Goal: Transaction & Acquisition: Purchase product/service

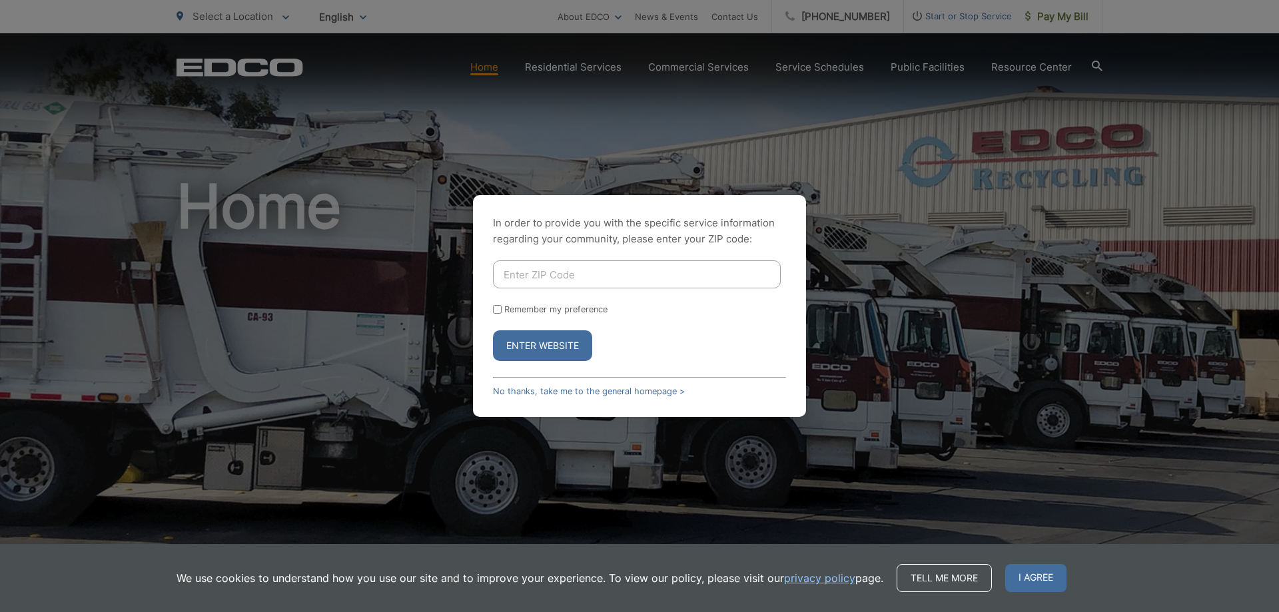
click at [507, 283] on input "Enter ZIP Code" at bounding box center [637, 274] width 288 height 28
type input "90755"
click at [499, 314] on input "Remember my preference" at bounding box center [497, 309] width 9 height 9
checkbox input "true"
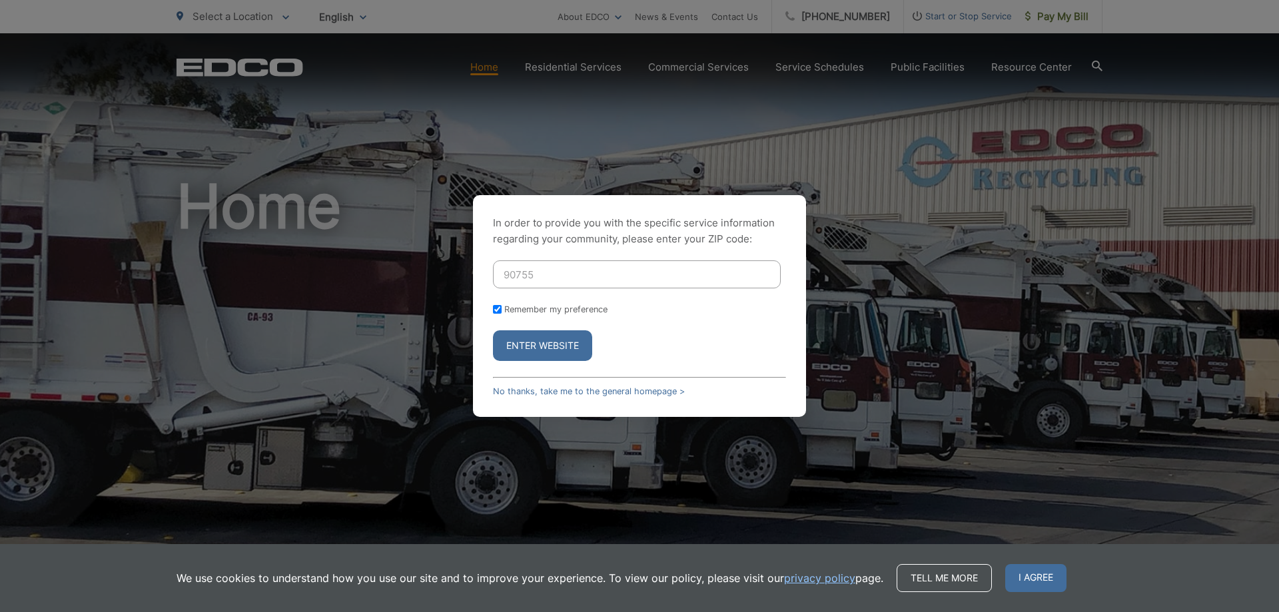
drag, startPoint x: 526, startPoint y: 336, endPoint x: 535, endPoint y: 336, distance: 9.4
click at [527, 336] on button "Enter Website" at bounding box center [542, 345] width 99 height 31
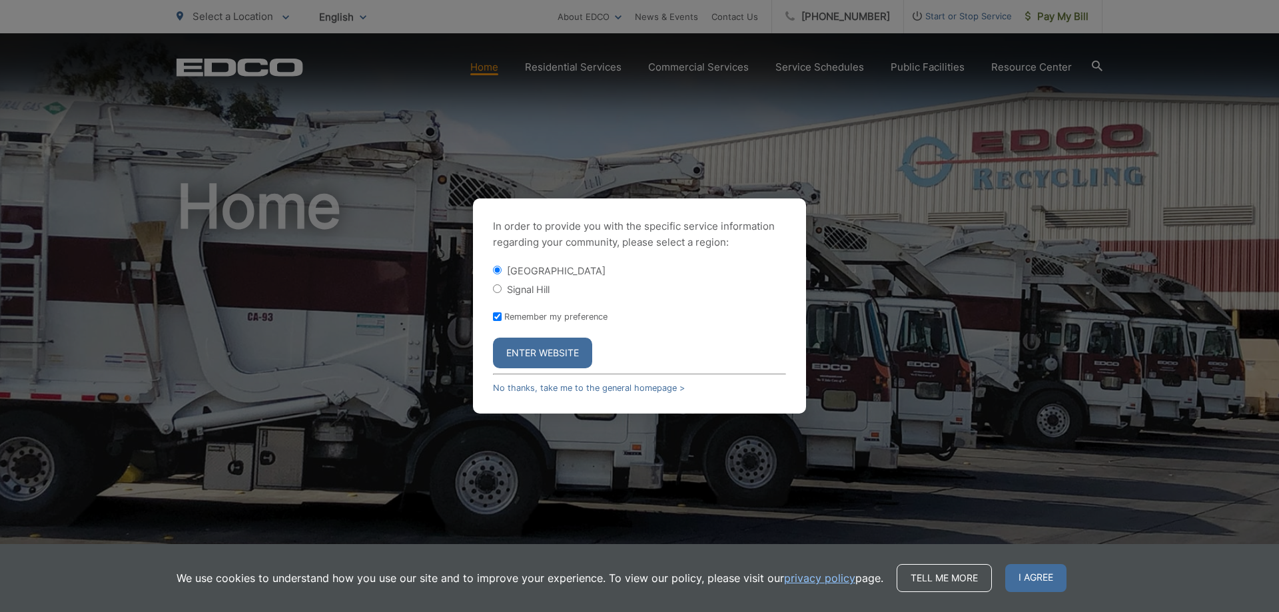
click at [582, 364] on button "Enter Website" at bounding box center [542, 353] width 99 height 31
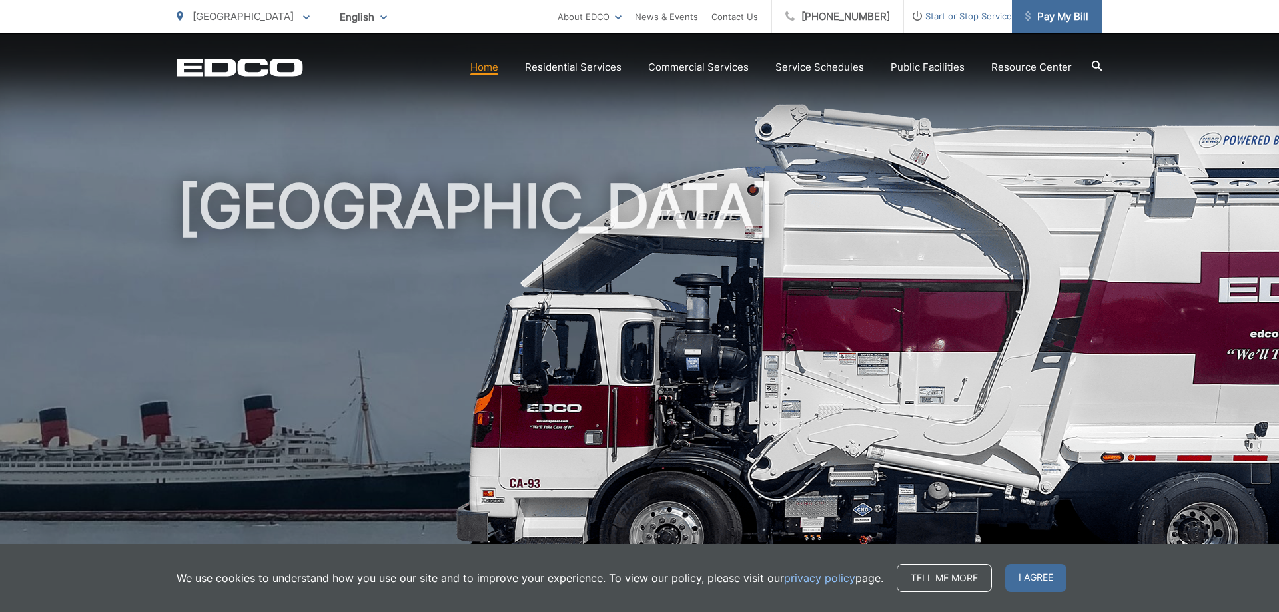
click at [1055, 11] on span "Pay My Bill" at bounding box center [1056, 17] width 63 height 16
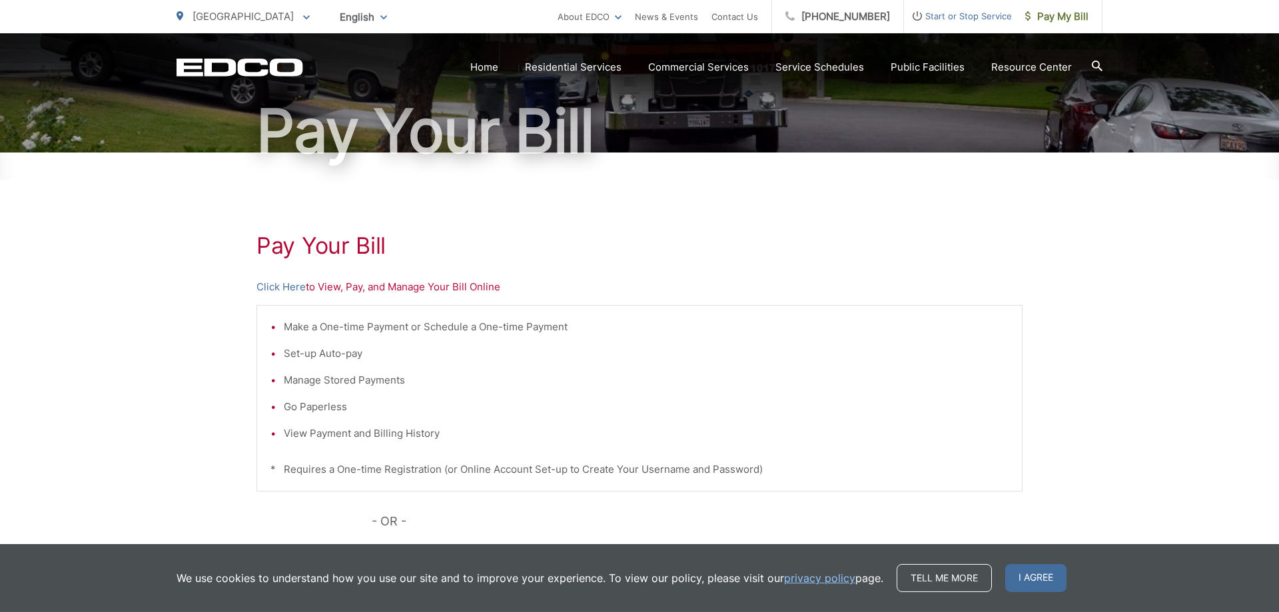
scroll to position [136, 0]
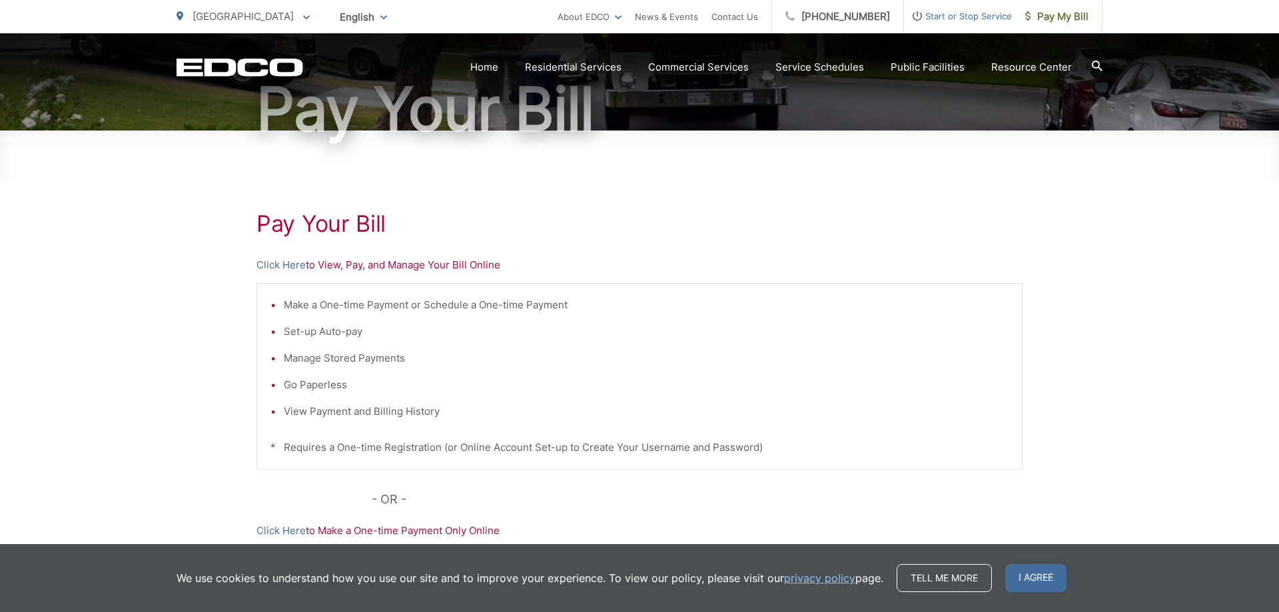
click at [337, 334] on li "Set-up Auto-pay" at bounding box center [646, 332] width 725 height 16
click at [393, 262] on p "Click Here to View, Pay, and Manage Your Bill Online" at bounding box center [639, 265] width 766 height 16
click at [335, 264] on p "Click Here to View, Pay, and Manage Your Bill Online" at bounding box center [639, 265] width 766 height 16
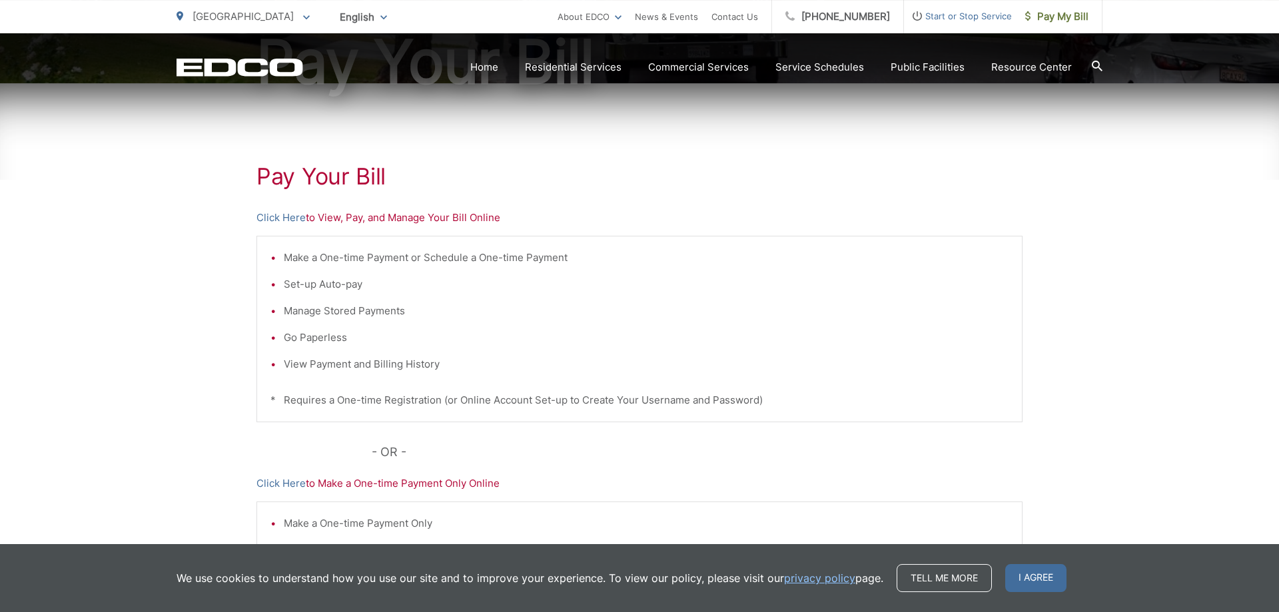
scroll to position [272, 0]
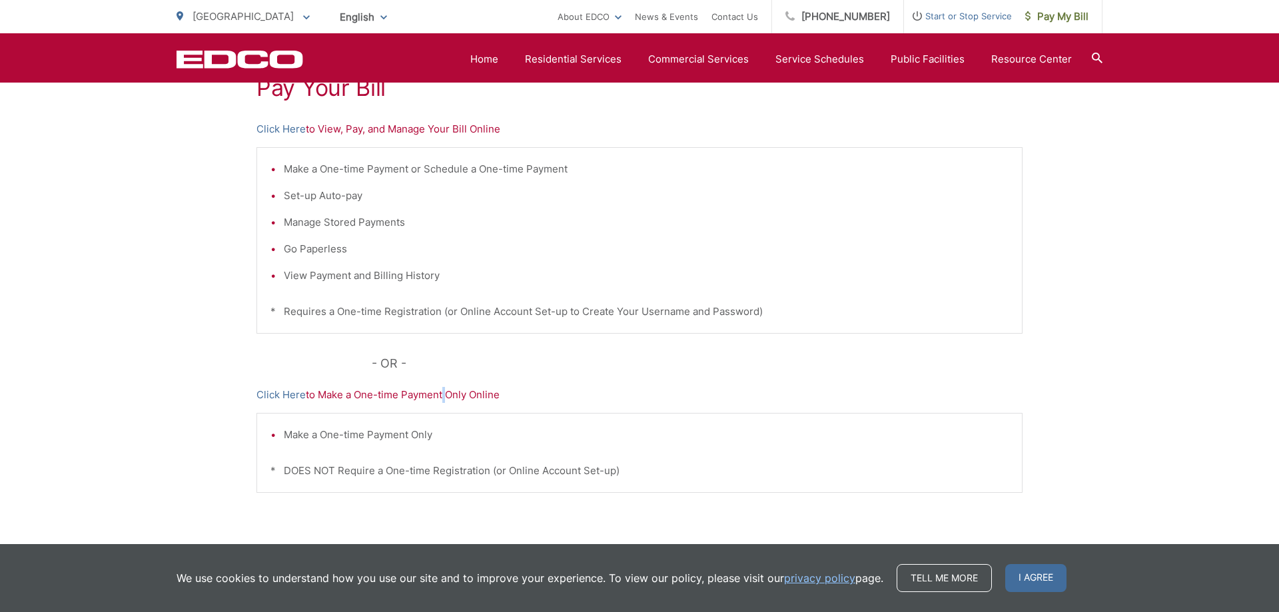
click at [444, 392] on p "Click Here to Make a One-time Payment Only Online" at bounding box center [639, 395] width 766 height 16
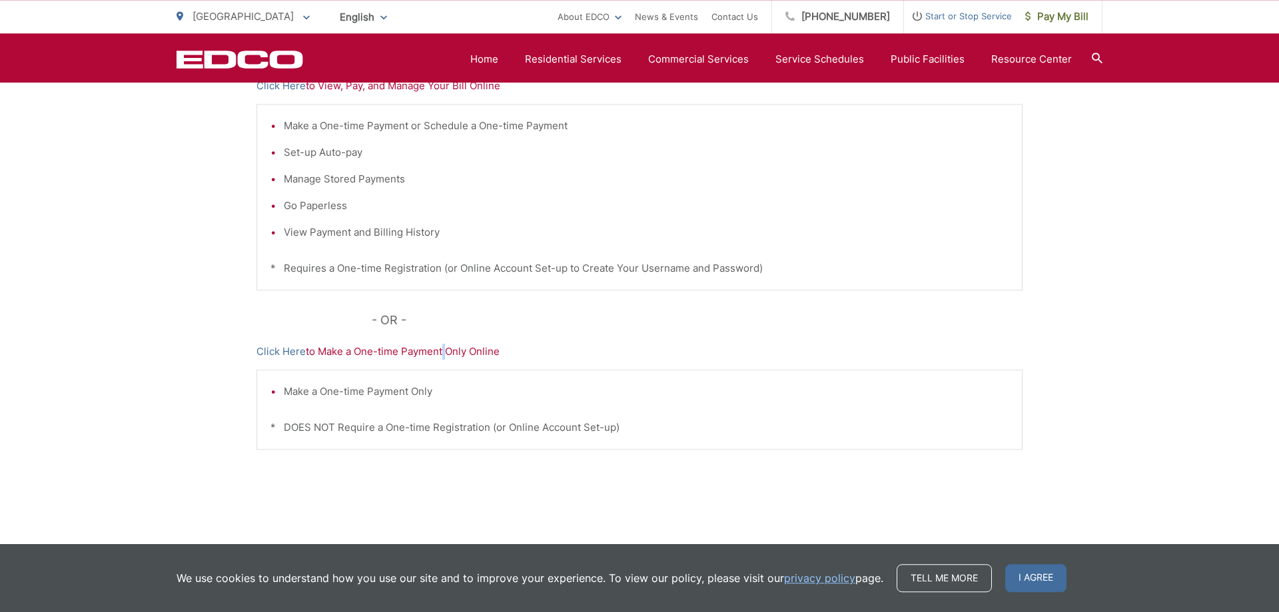
scroll to position [335, 0]
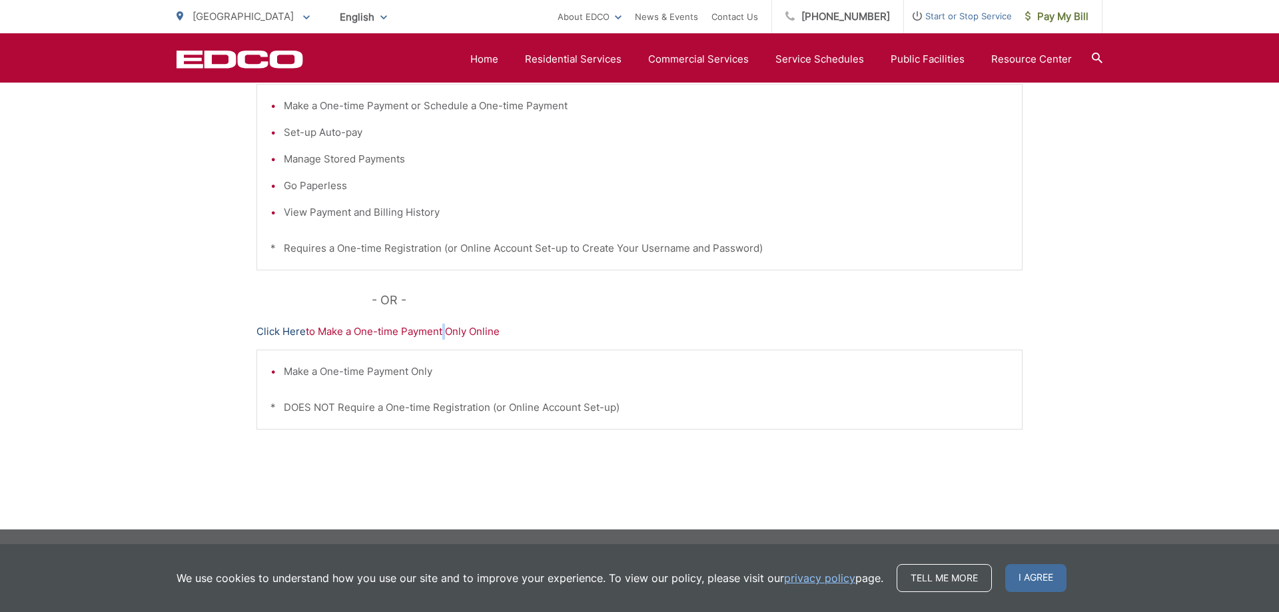
click at [276, 334] on link "Click Here" at bounding box center [280, 332] width 49 height 16
